Goal: Check status

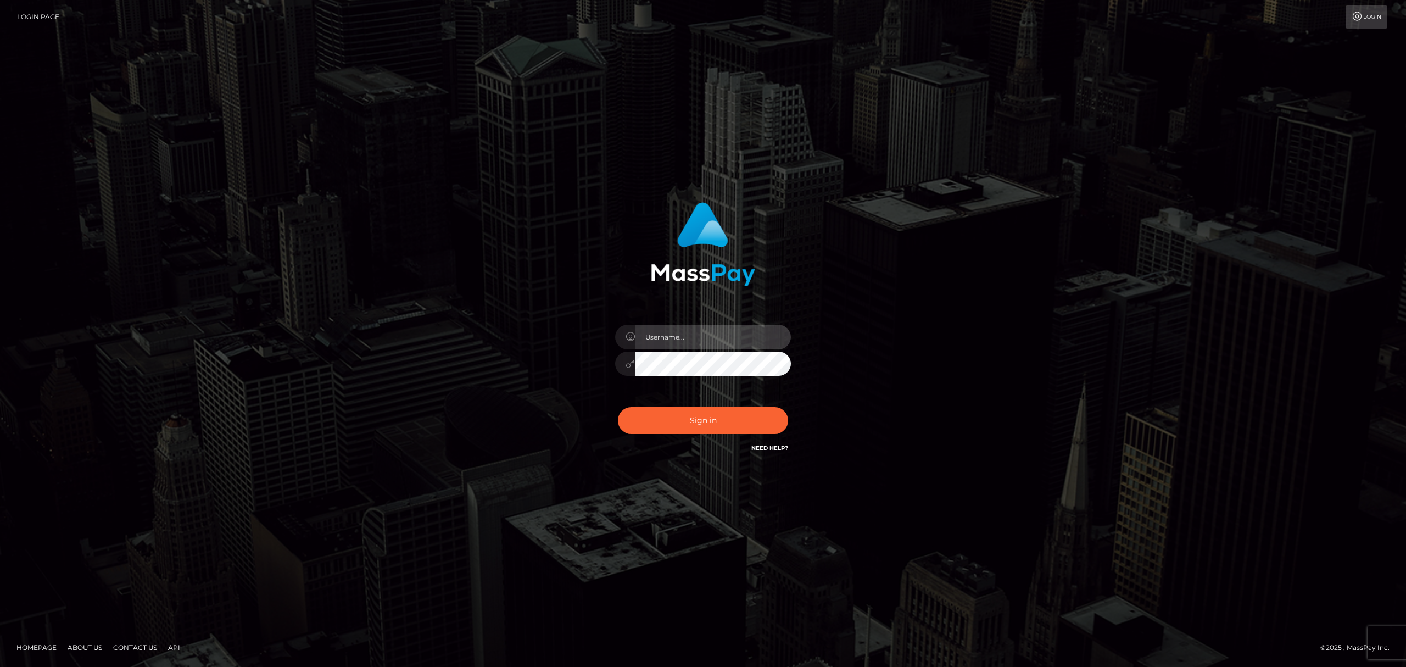
drag, startPoint x: 697, startPoint y: 332, endPoint x: 710, endPoint y: 348, distance: 20.3
click at [695, 333] on input "text" at bounding box center [713, 337] width 156 height 25
drag, startPoint x: 730, startPoint y: 335, endPoint x: 739, endPoint y: 346, distance: 14.1
click at [730, 335] on input "text" at bounding box center [713, 337] width 156 height 25
type input "Eric"
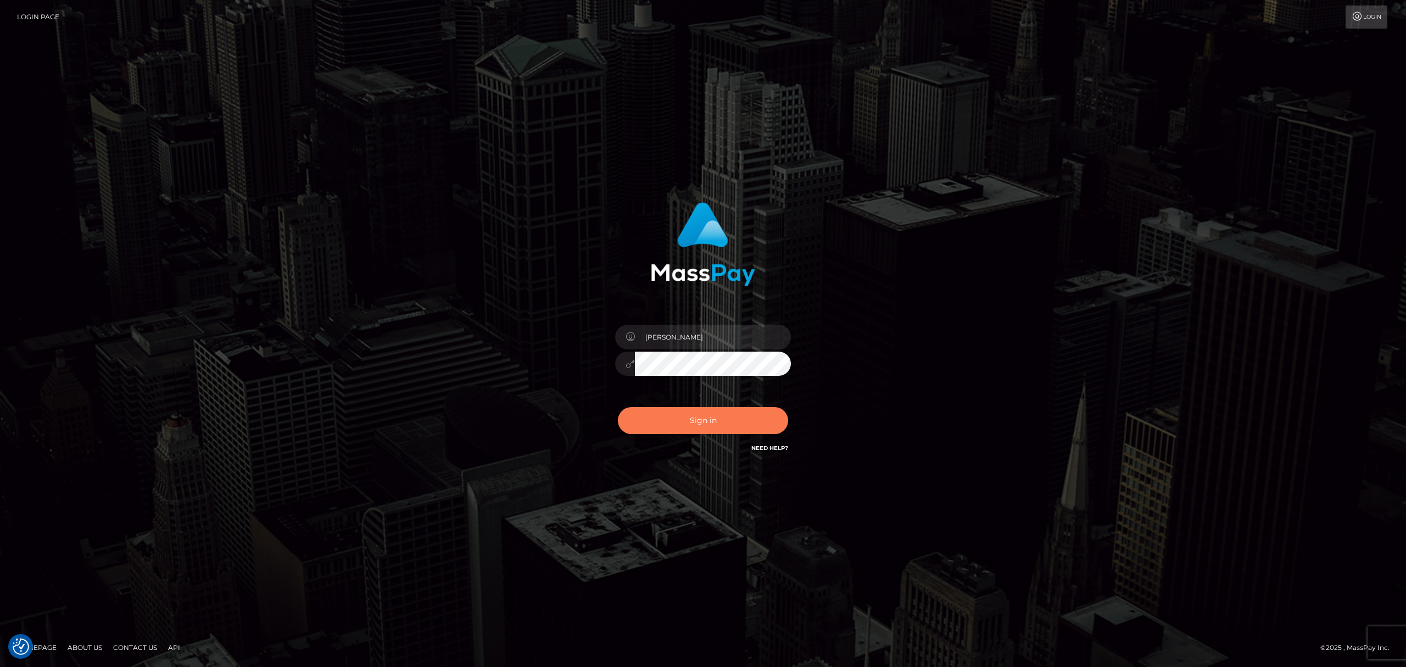
click at [747, 424] on button "Sign in" at bounding box center [703, 420] width 170 height 27
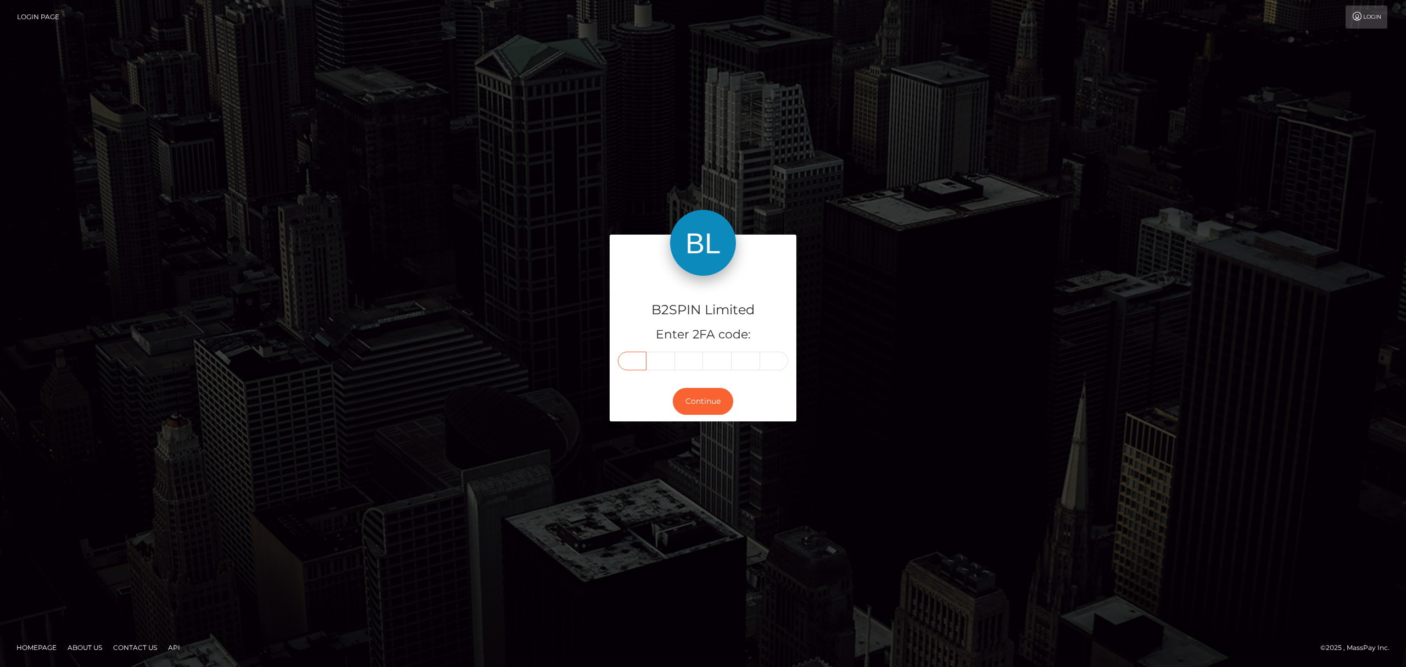
click at [622, 362] on input "text" at bounding box center [632, 360] width 29 height 19
drag, startPoint x: 616, startPoint y: 365, endPoint x: 596, endPoint y: 335, distance: 35.3
click at [526, 312] on div "B2SPIN Limited Enter 2FA code: Continue" at bounding box center [703, 332] width 626 height 197
click at [640, 361] on input "text" at bounding box center [632, 360] width 29 height 19
paste input "1"
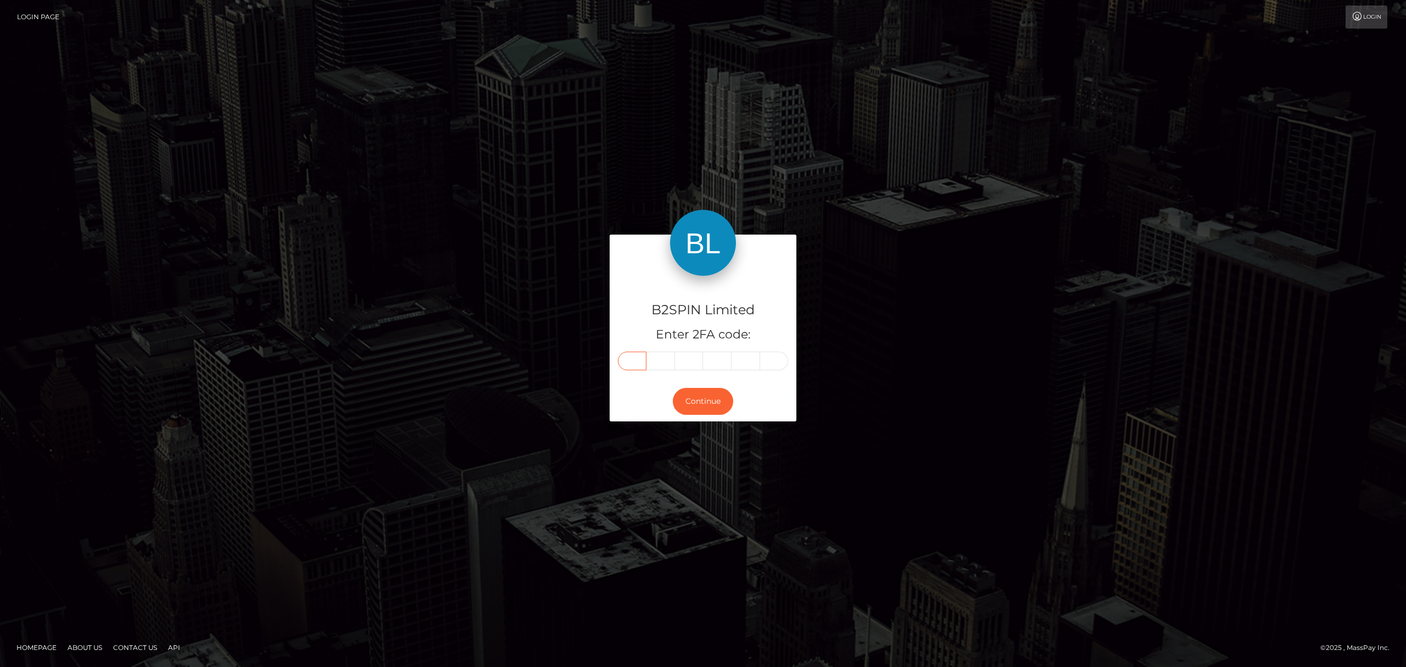
type input "1"
type input "2"
type input "6"
type input "1"
type input "5"
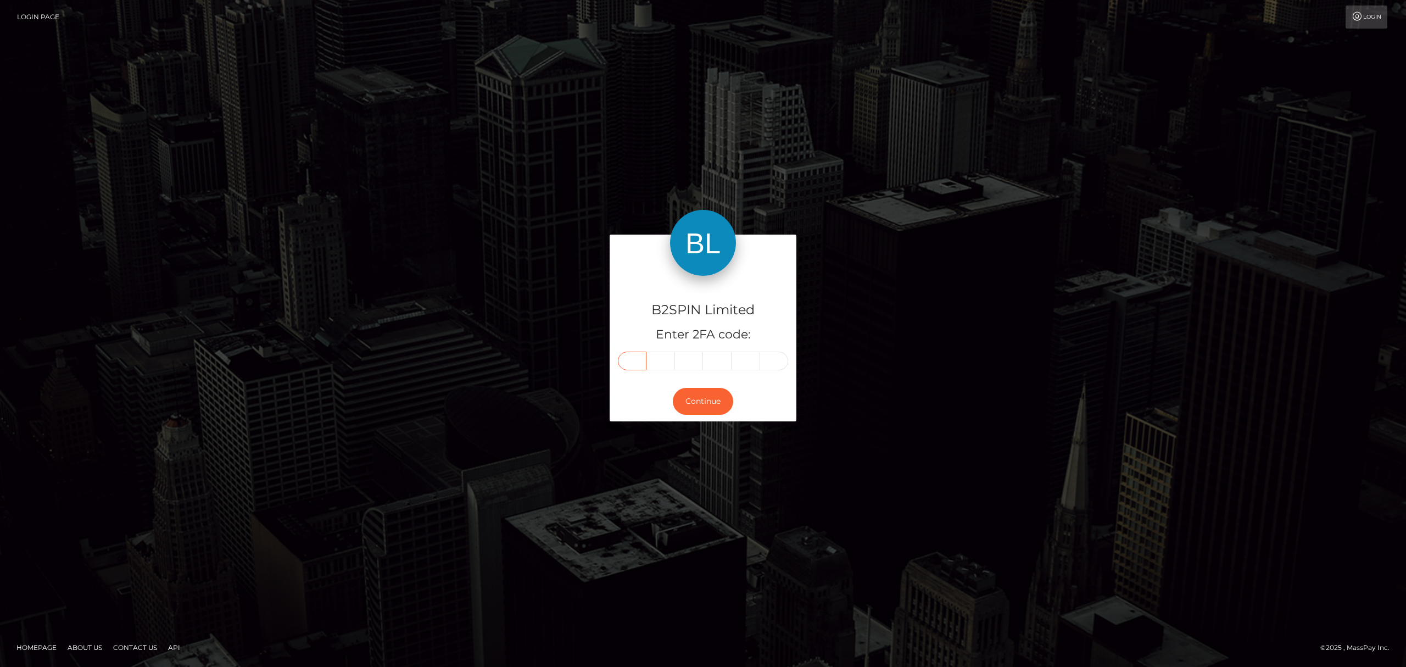
type input "2"
click at [697, 402] on button "Continue" at bounding box center [703, 401] width 60 height 27
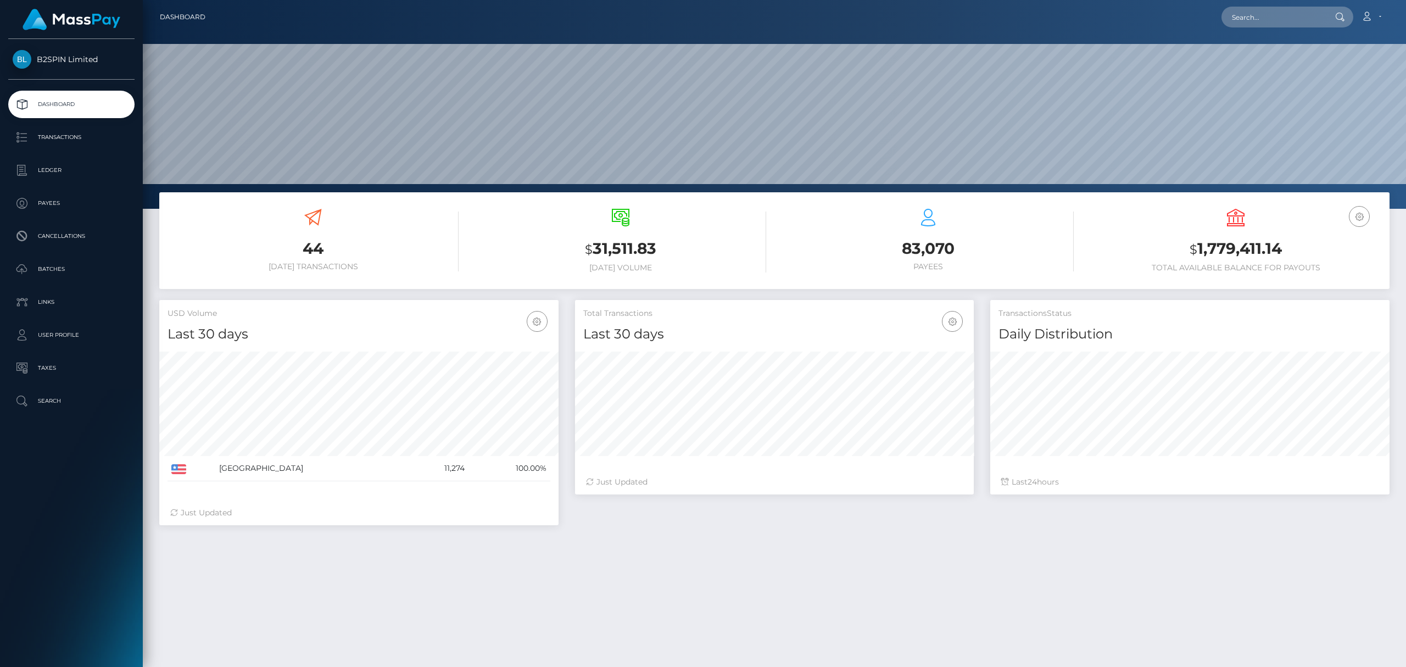
scroll to position [194, 399]
click at [64, 135] on p "Transactions" at bounding box center [72, 137] width 118 height 16
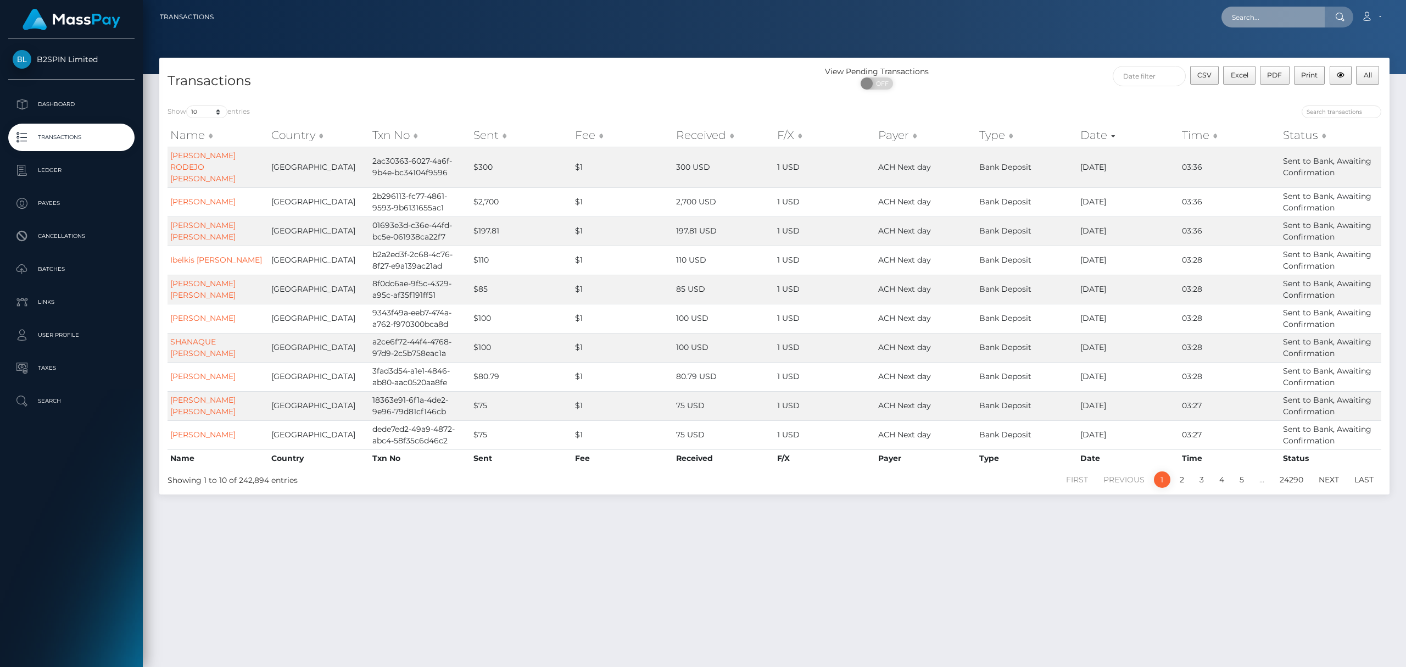
click at [1274, 14] on input "text" at bounding box center [1272, 17] width 103 height 21
paste input "1a05d6b3-d415-4f6d-bede-e557d105b113"
click at [1289, 11] on input "1a05d6b3-d415-4f6d-bede-e557d105b113" at bounding box center [1272, 17] width 103 height 21
paste input "787901589"
type input "787901589"
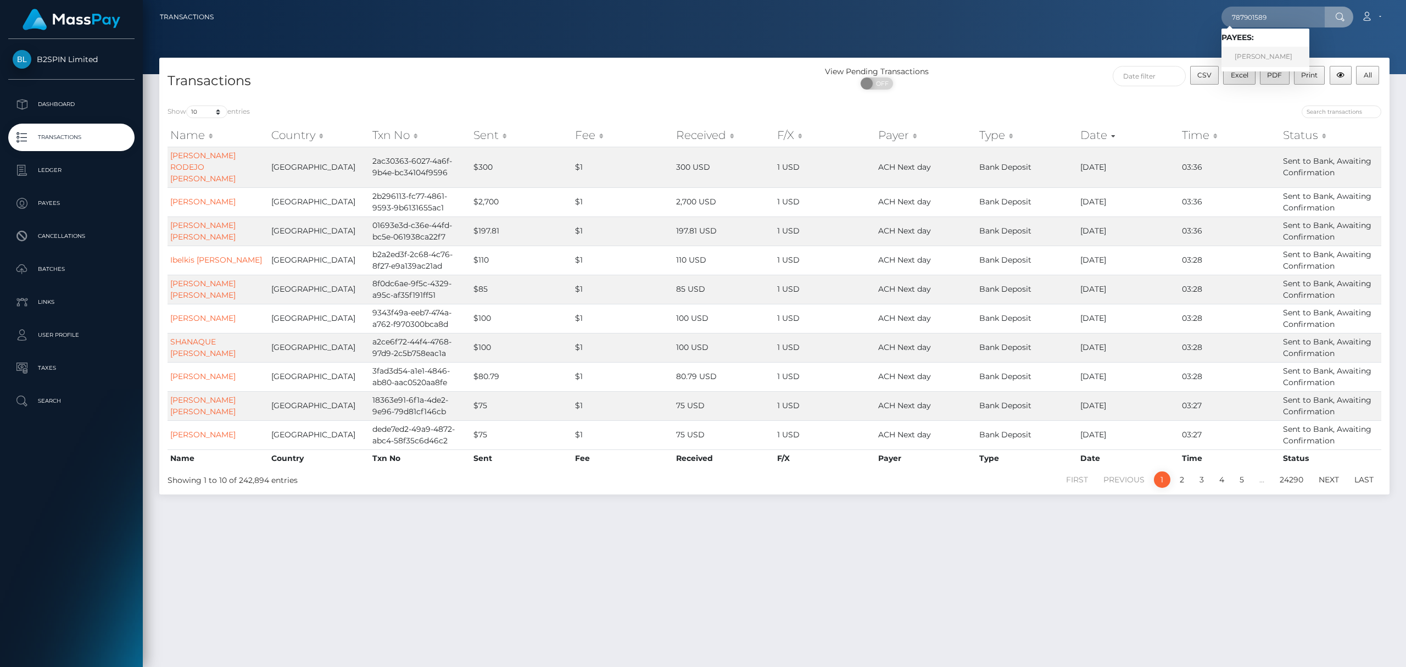
click at [1250, 58] on link "CARLOS TORRES MORENO" at bounding box center [1265, 57] width 88 height 20
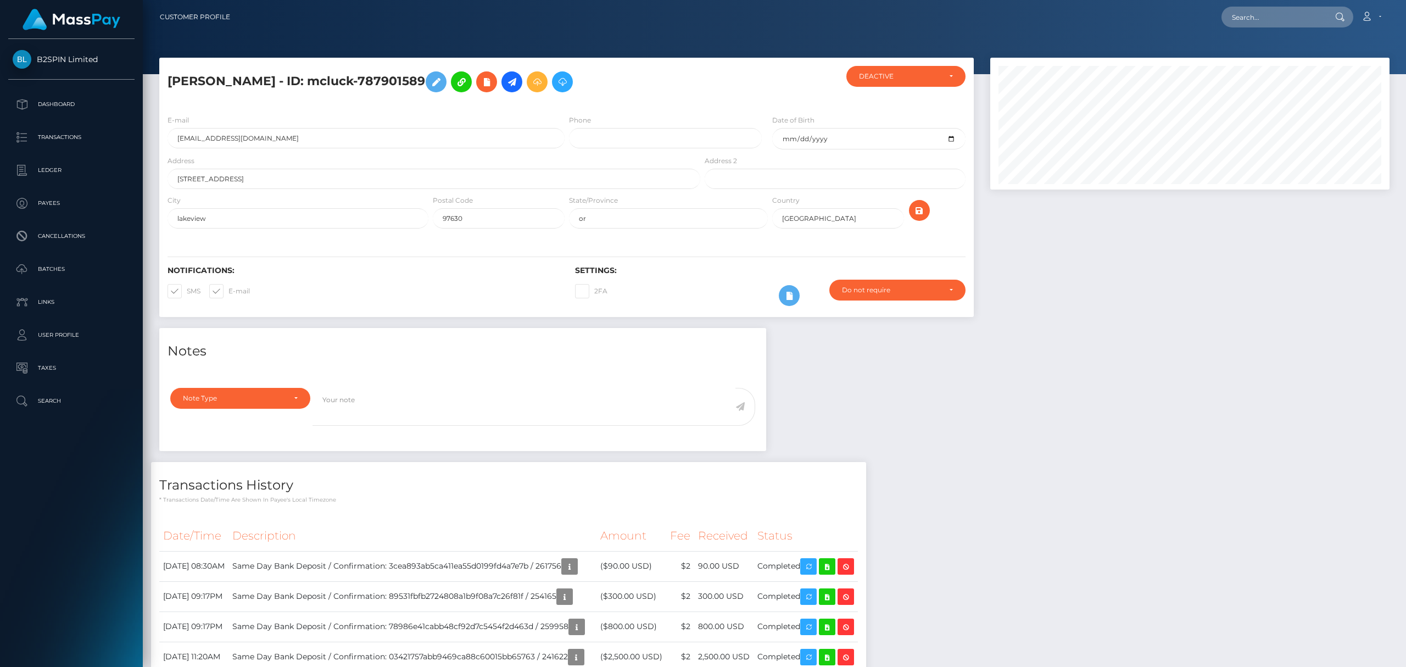
drag, startPoint x: 0, startPoint y: 0, endPoint x: 1106, endPoint y: 480, distance: 1205.6
click at [1106, 480] on div "Notes Note Type Compliance Clear Compliance General Note Type" at bounding box center [774, 591] width 1247 height 526
